Goal: Transaction & Acquisition: Purchase product/service

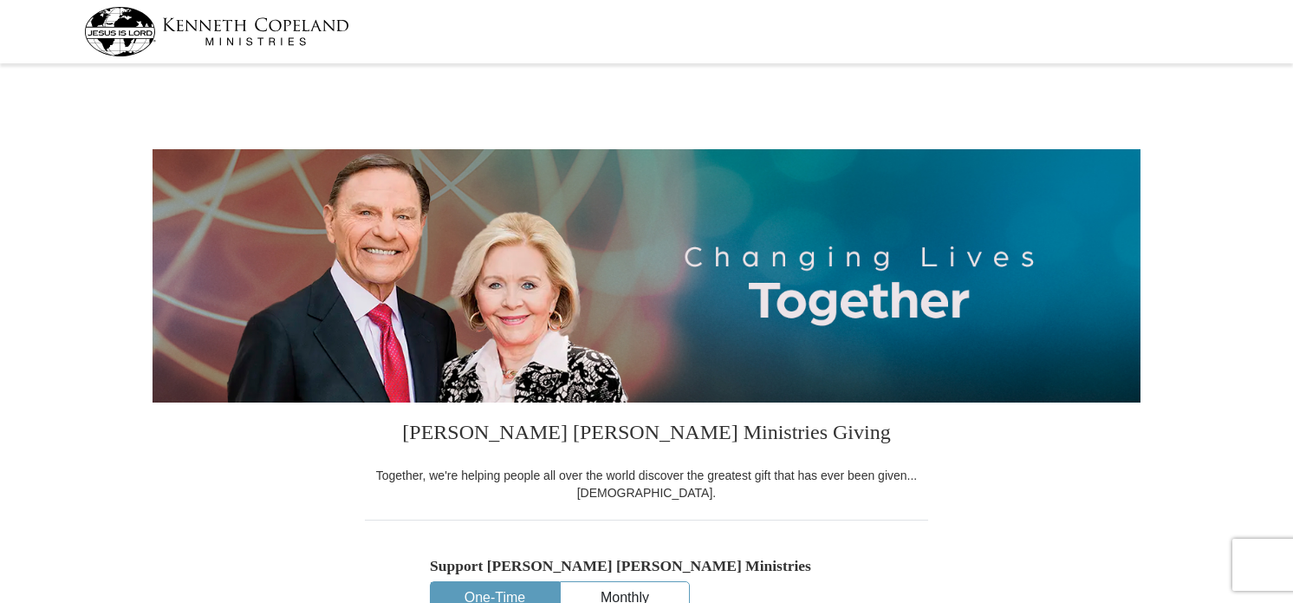
select select "KS"
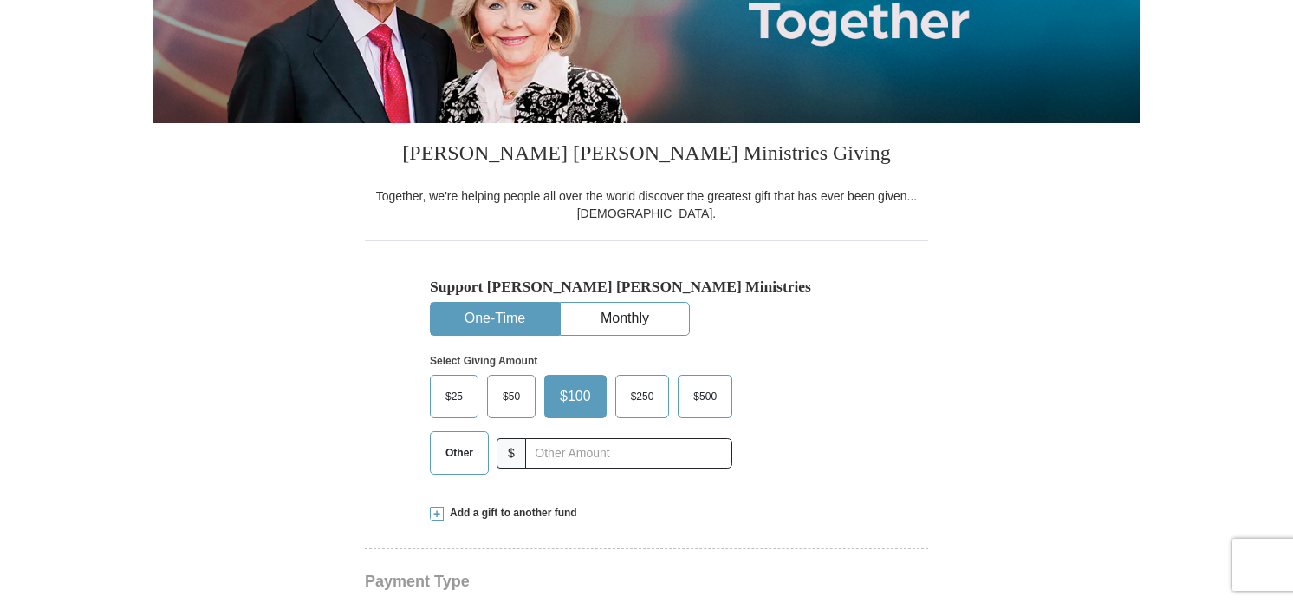
click at [447, 389] on span "$25" at bounding box center [454, 396] width 35 height 26
click at [0, 0] on input "$25" at bounding box center [0, 0] width 0 height 0
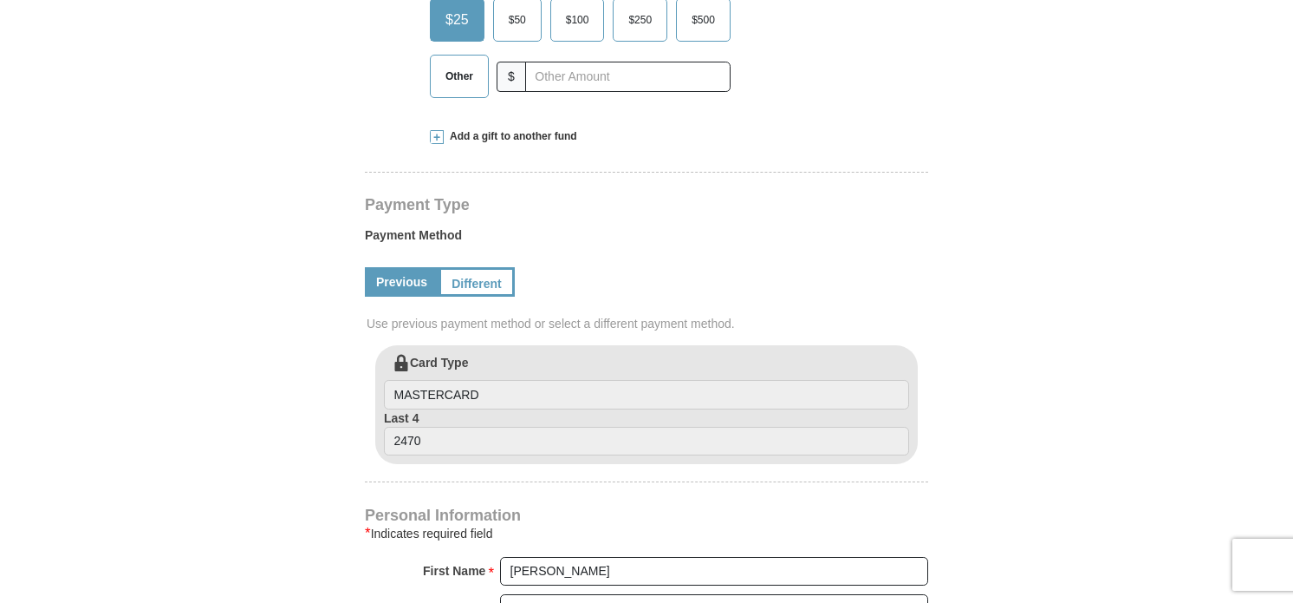
scroll to position [666, 0]
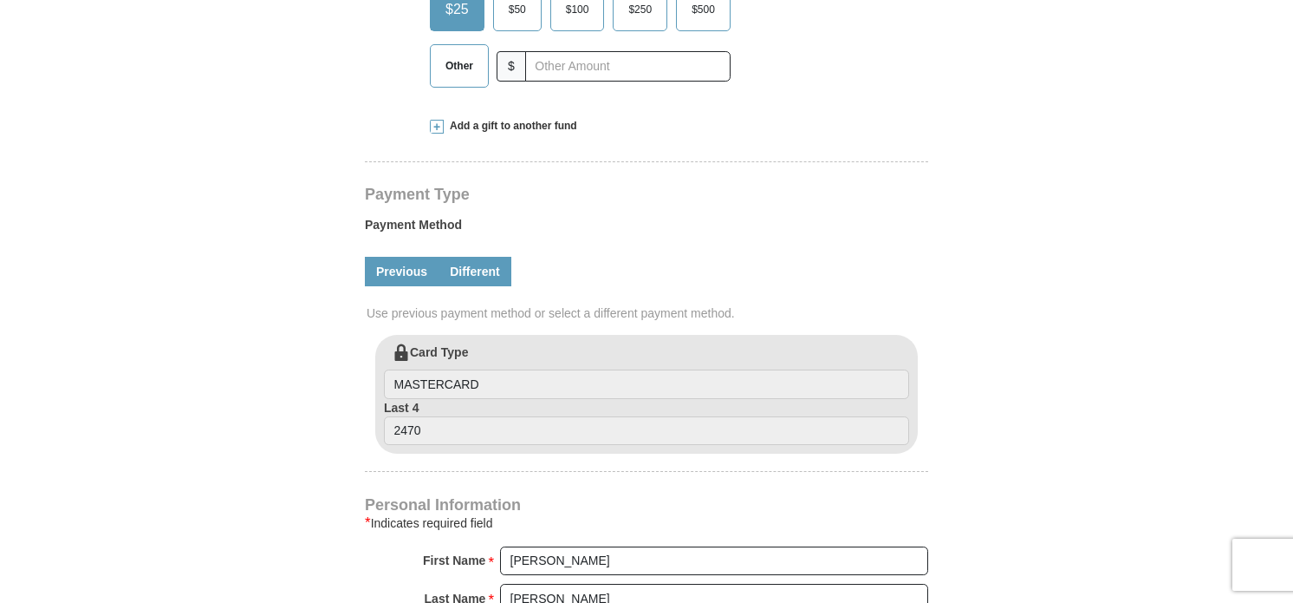
click at [485, 272] on link "Different" at bounding box center [475, 271] width 73 height 29
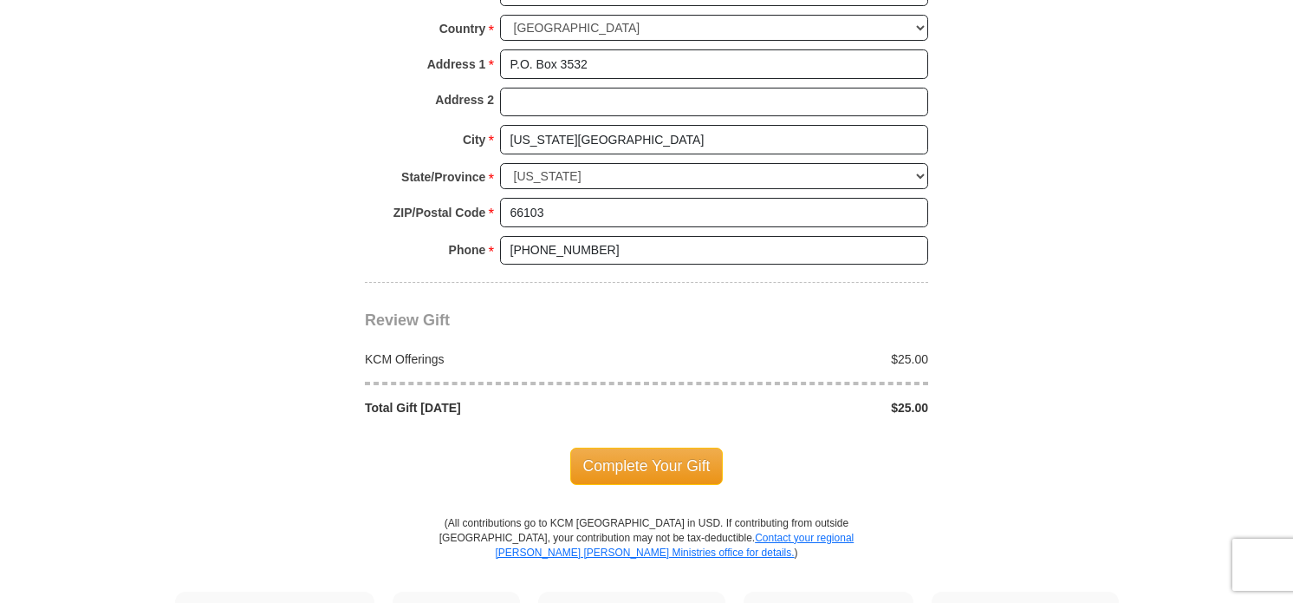
scroll to position [1524, 0]
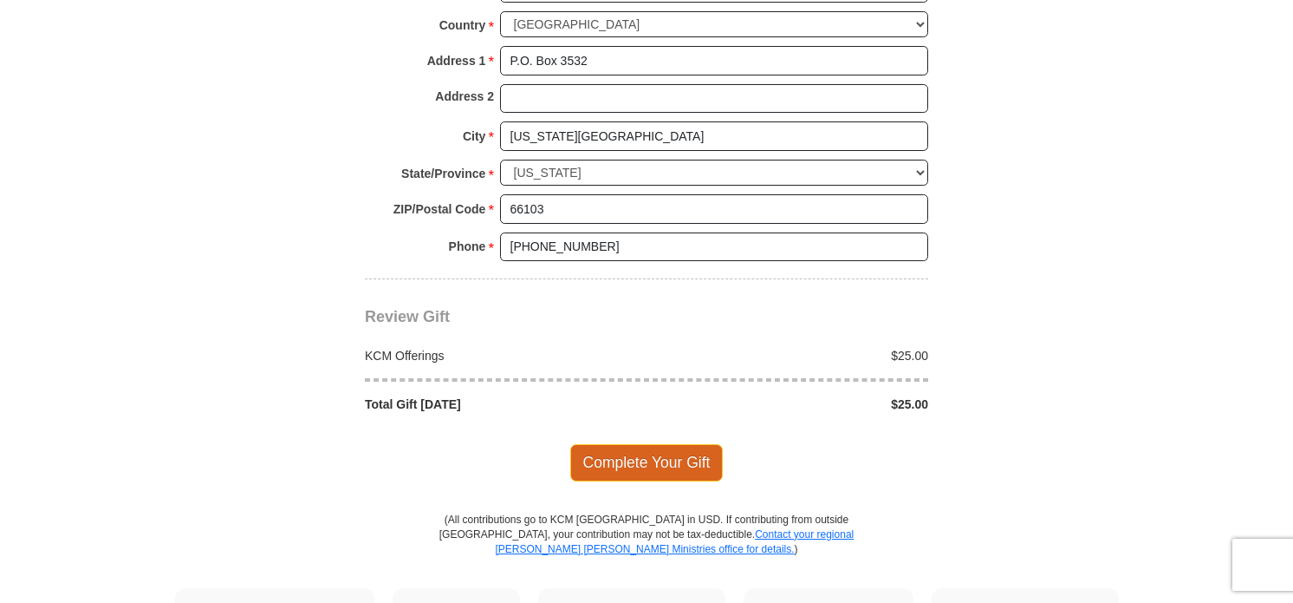
click at [688, 459] on span "Complete Your Gift" at bounding box center [646, 462] width 153 height 36
